Goal: Check status: Check status

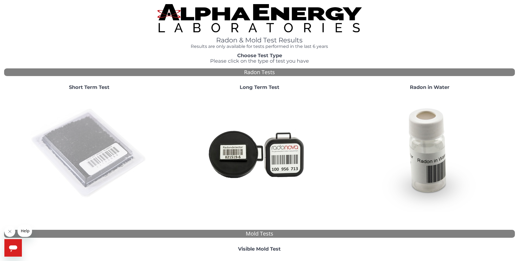
click at [74, 148] on img at bounding box center [89, 154] width 118 height 118
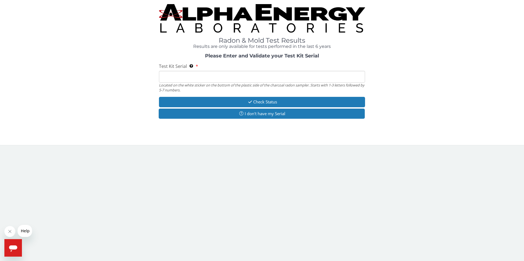
click at [224, 80] on input "Test Kit Serial Located on the white sticker on the bottom of the plastic side …" at bounding box center [262, 77] width 206 height 12
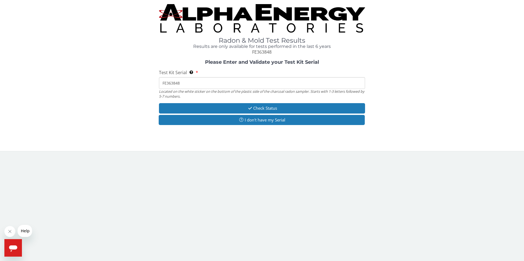
type input "FE363848"
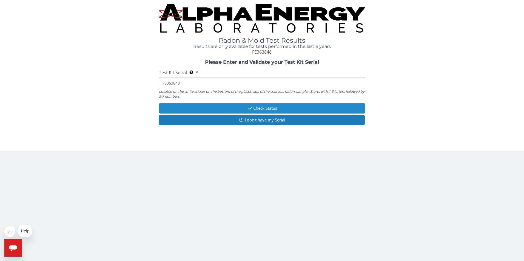
click at [260, 107] on button "Check Status" at bounding box center [262, 108] width 206 height 10
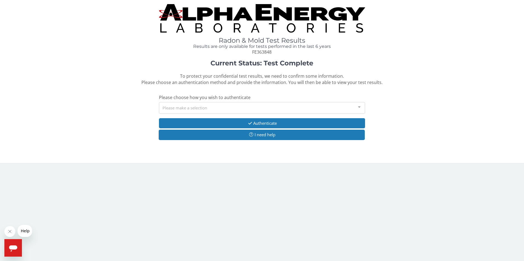
click at [173, 104] on div "Please make a selection" at bounding box center [262, 108] width 206 height 12
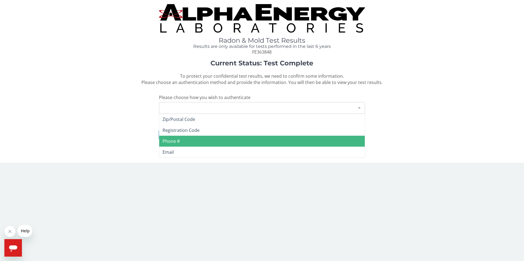
click at [174, 141] on span "Phone #" at bounding box center [170, 141] width 17 height 6
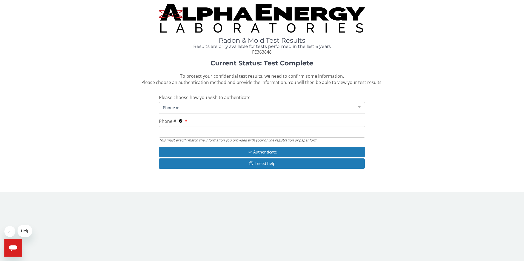
drag, startPoint x: 182, startPoint y: 127, endPoint x: 183, endPoint y: 130, distance: 3.1
click at [182, 127] on input "Phone # This must exactly match the information you provided with your online r…" at bounding box center [262, 132] width 206 height 12
click at [191, 108] on span "Phone #" at bounding box center [257, 108] width 193 height 6
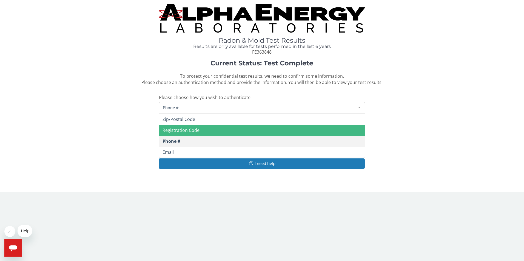
click at [191, 100] on span "Please choose how you wish to authenticate" at bounding box center [204, 97] width 91 height 6
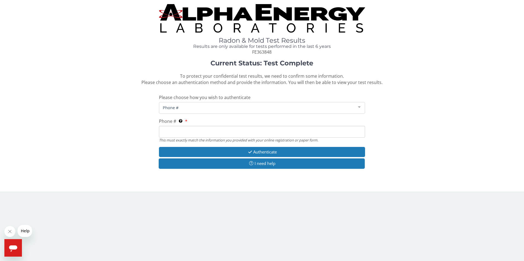
click at [205, 108] on span "Phone #" at bounding box center [257, 108] width 193 height 6
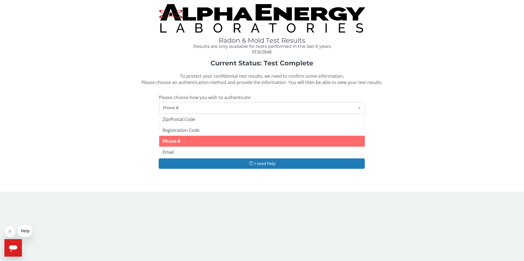
click at [191, 140] on span "Phone #" at bounding box center [262, 141] width 206 height 11
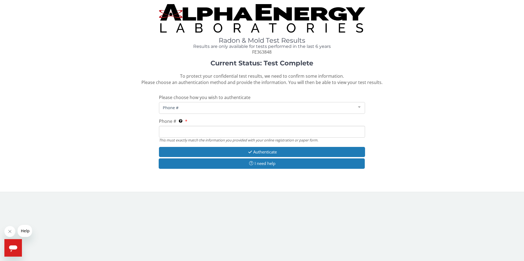
click at [170, 135] on input "Phone # This must exactly match the information you provided with your online r…" at bounding box center [262, 132] width 206 height 12
type input "[PHONE_NUMBER]"
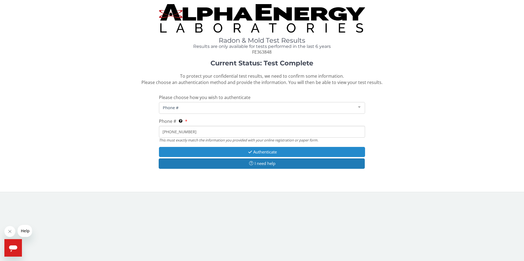
click at [273, 152] on button "Authenticate" at bounding box center [262, 152] width 206 height 10
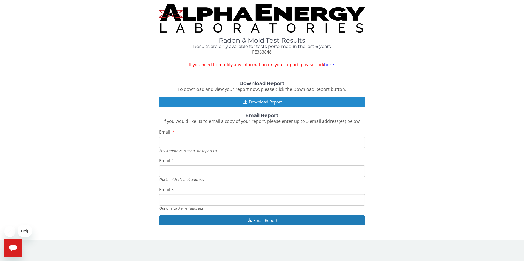
click at [273, 102] on button "Download Report" at bounding box center [262, 102] width 206 height 10
